Goal: Transaction & Acquisition: Download file/media

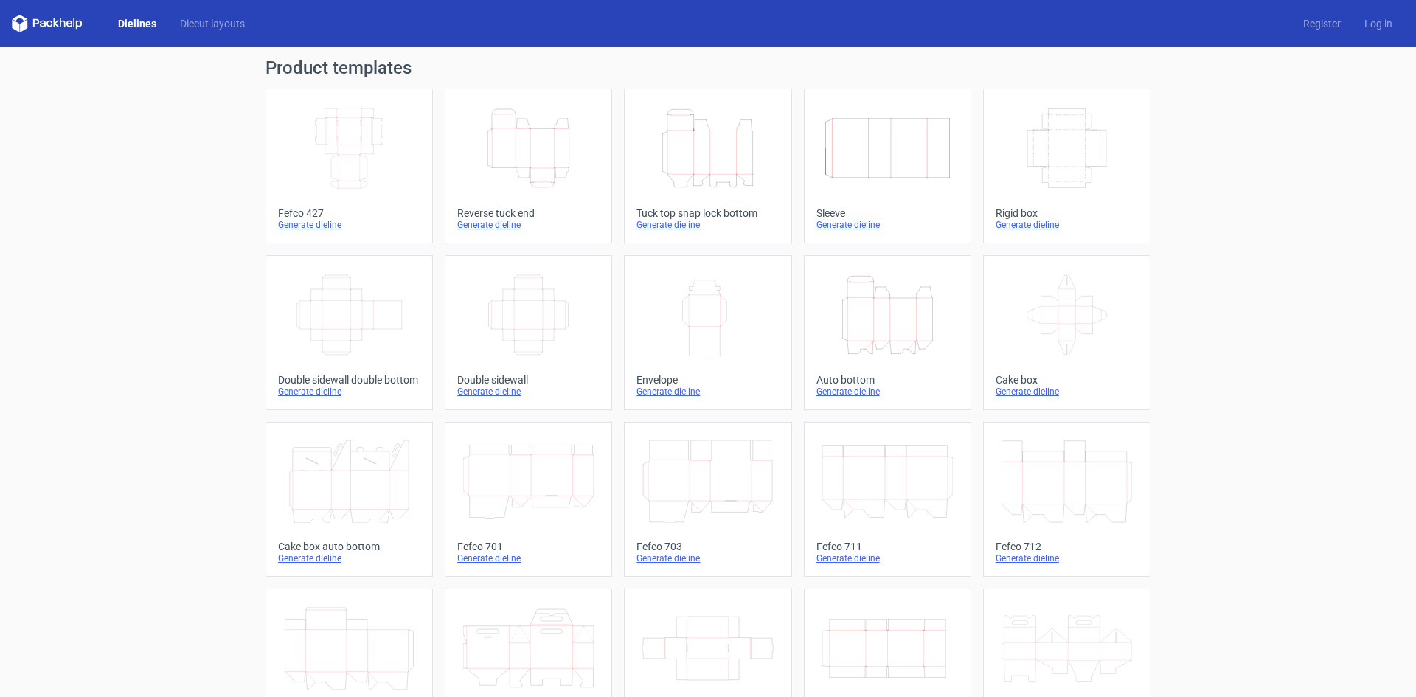
click at [1052, 303] on icon at bounding box center [1067, 315] width 131 height 83
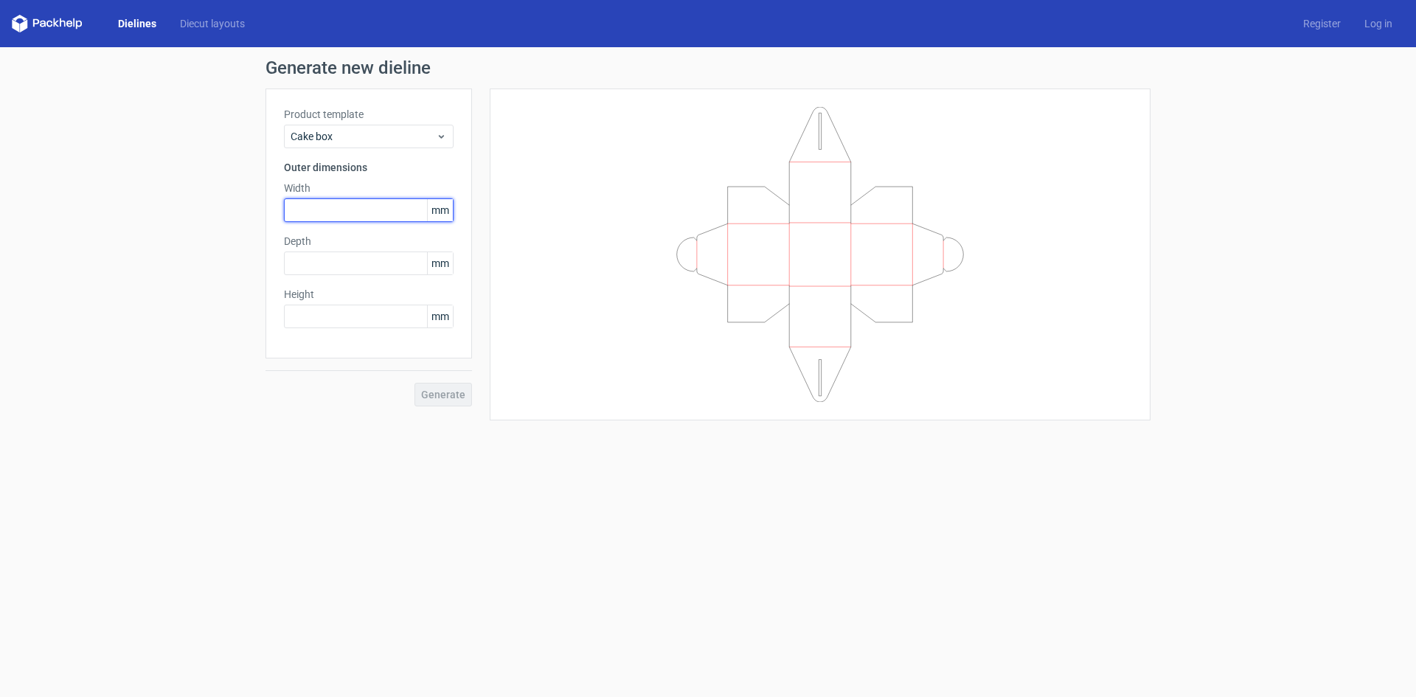
click at [354, 212] on input "text" at bounding box center [369, 210] width 170 height 24
type input "120"
type input "100"
type input "120"
click at [448, 384] on button "Generate" at bounding box center [444, 395] width 58 height 24
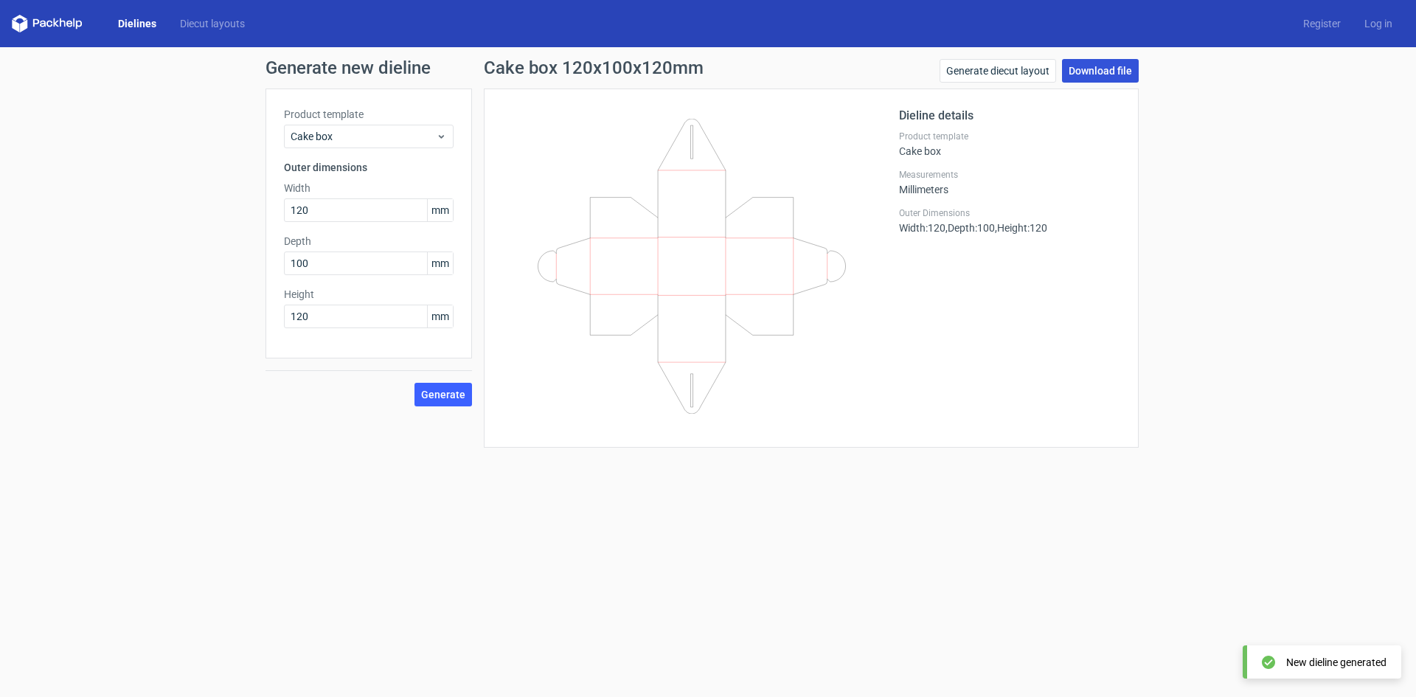
click at [1090, 72] on link "Download file" at bounding box center [1100, 71] width 77 height 24
